Goal: Find specific page/section: Find specific page/section

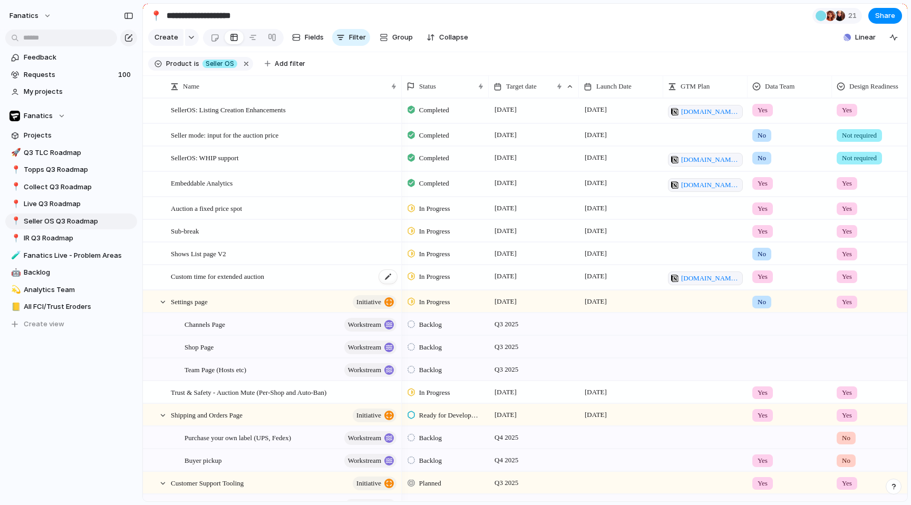
scroll to position [24, 0]
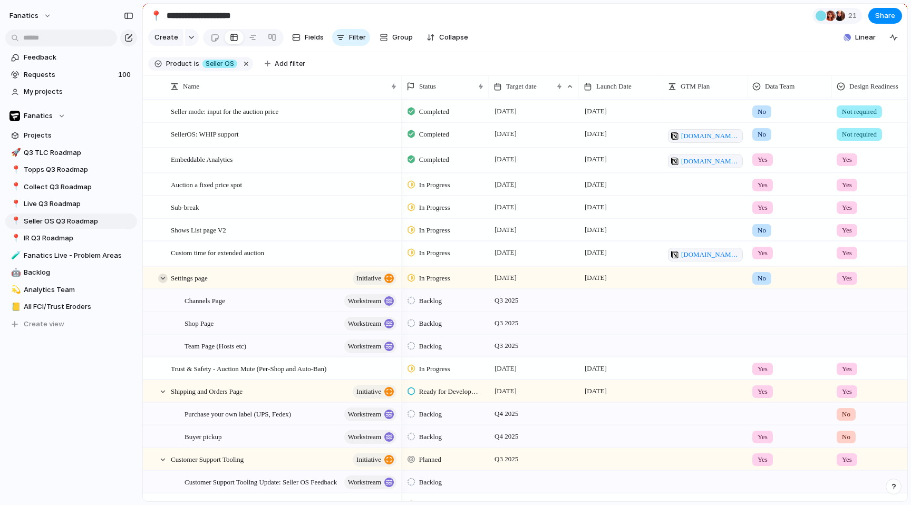
click at [163, 276] on div at bounding box center [162, 278] width 9 height 9
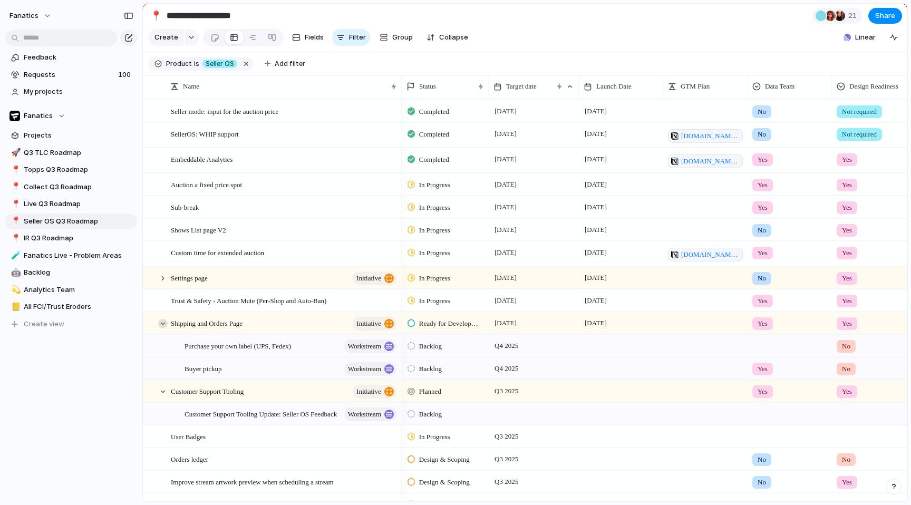
click at [159, 319] on div at bounding box center [162, 323] width 9 height 9
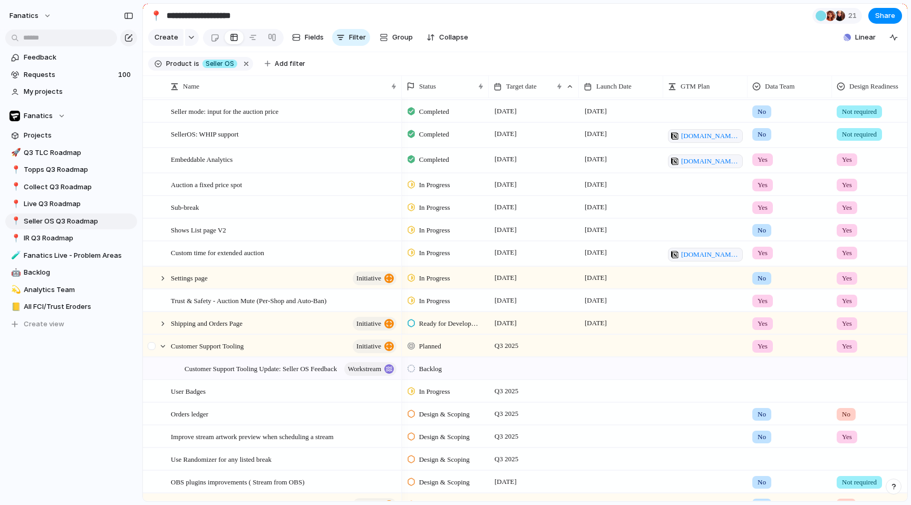
click at [155, 342] on div at bounding box center [152, 346] width 8 height 8
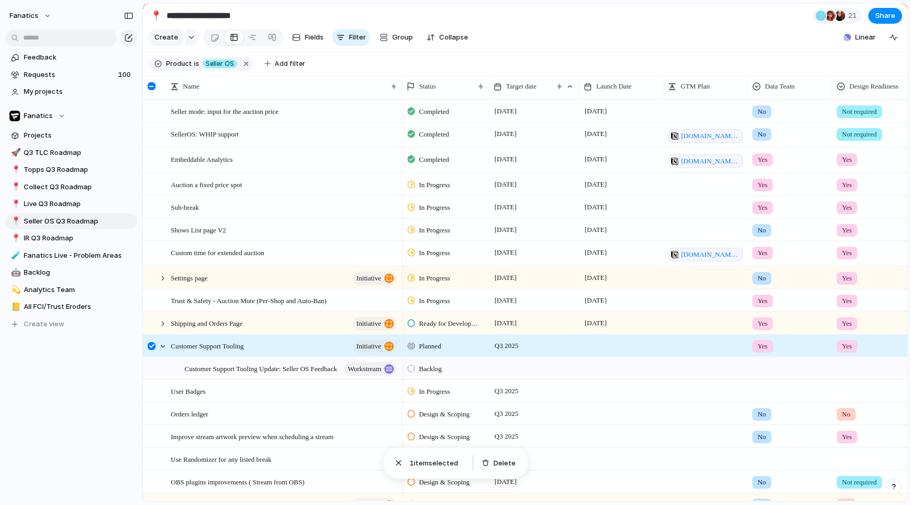
click at [155, 342] on div at bounding box center [152, 346] width 8 height 8
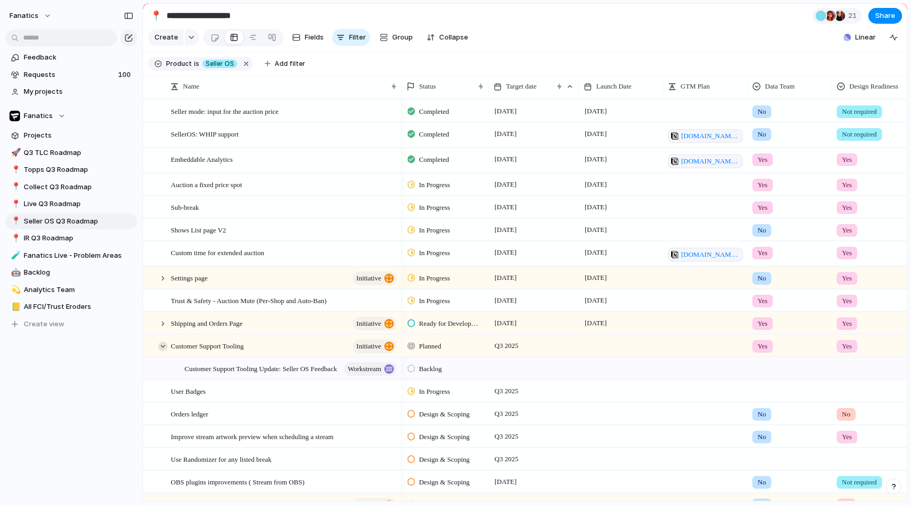
click at [159, 343] on div at bounding box center [162, 346] width 9 height 9
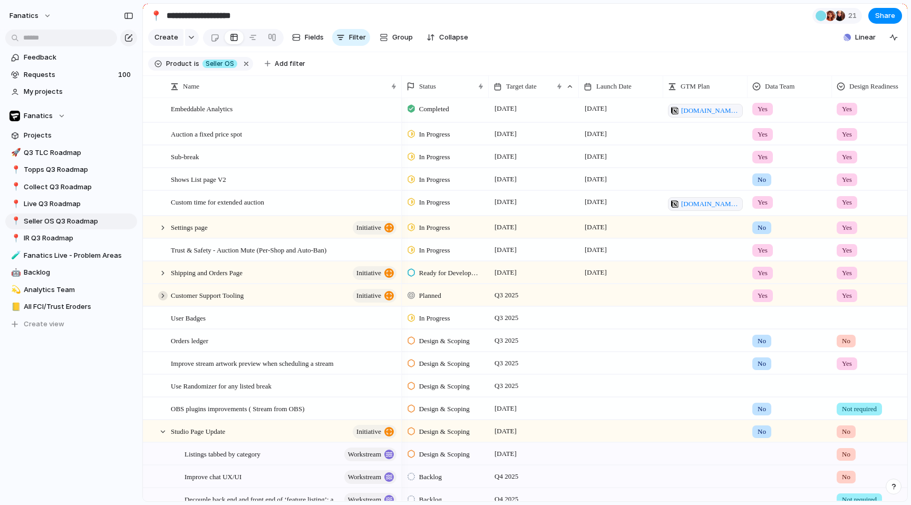
scroll to position [0, 0]
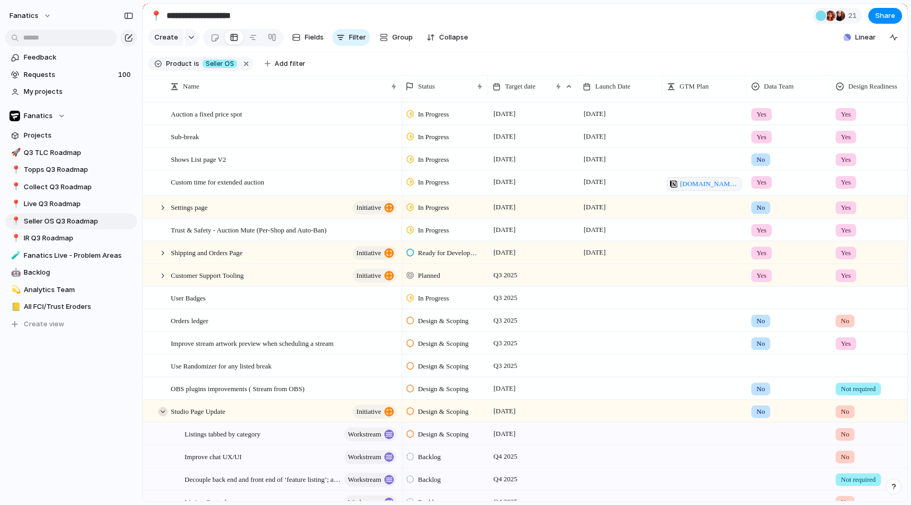
click at [162, 407] on div at bounding box center [162, 411] width 9 height 9
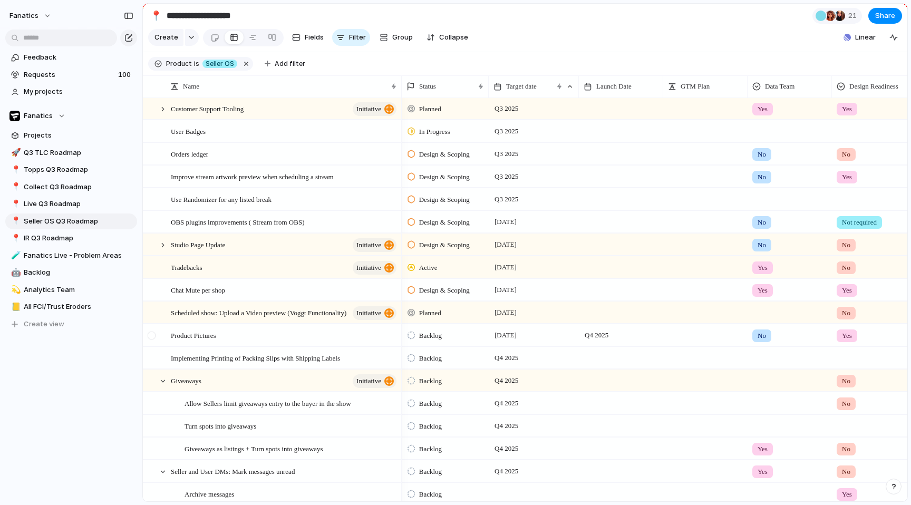
scroll to position [266, 0]
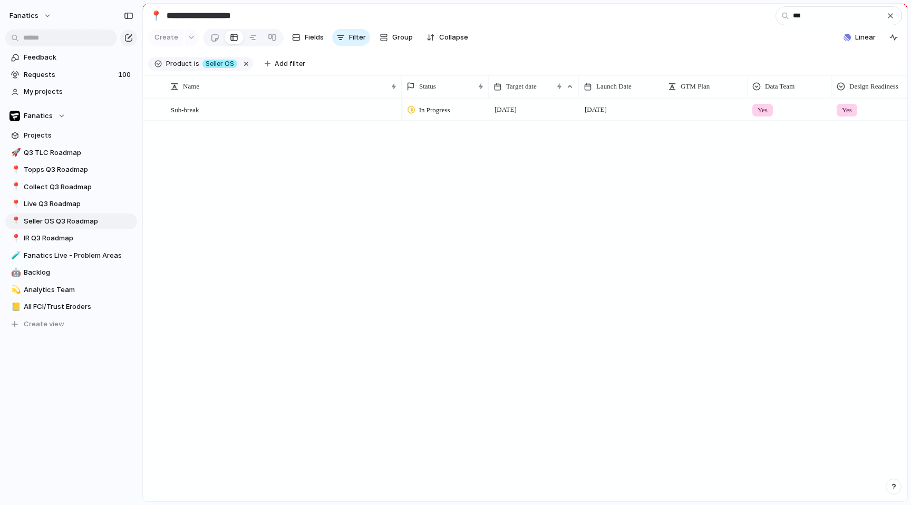
type input "***"
click at [569, 500] on div "Name Status Target date Launch Date GTM Plan Data Team Design Readiness Linear …" at bounding box center [525, 289] width 764 height 426
drag, startPoint x: 409, startPoint y: 280, endPoint x: 370, endPoint y: 296, distance: 42.1
